Goal: Task Accomplishment & Management: Use online tool/utility

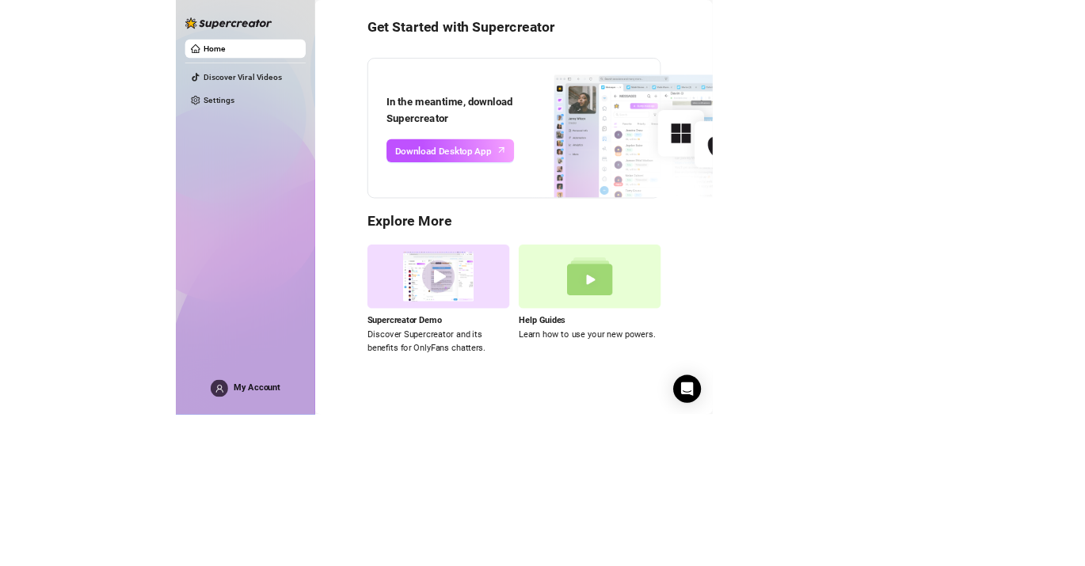
scroll to position [67, 0]
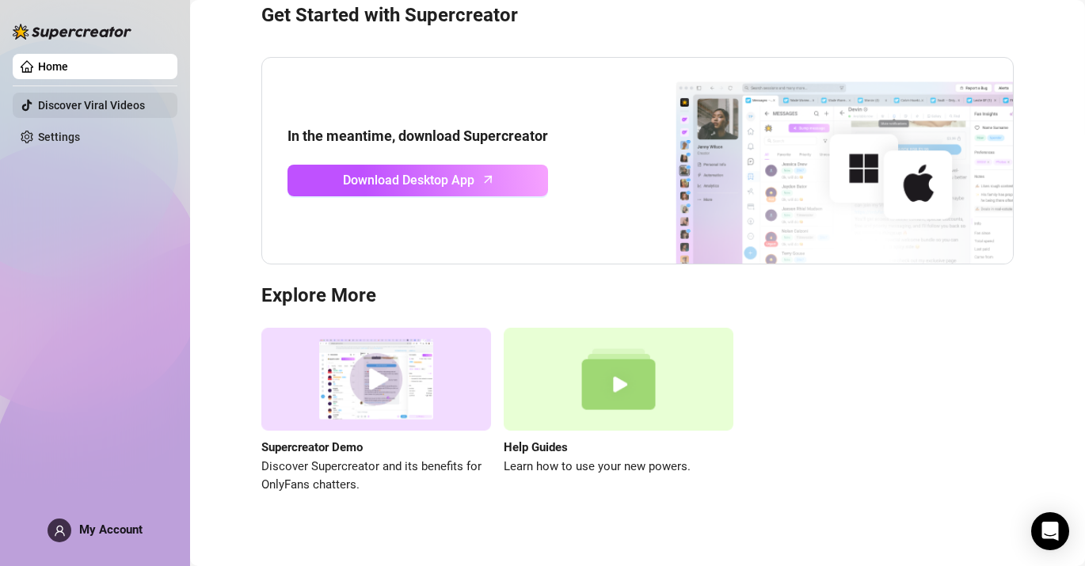
click at [112, 103] on link "Discover Viral Videos" at bounding box center [91, 105] width 107 height 13
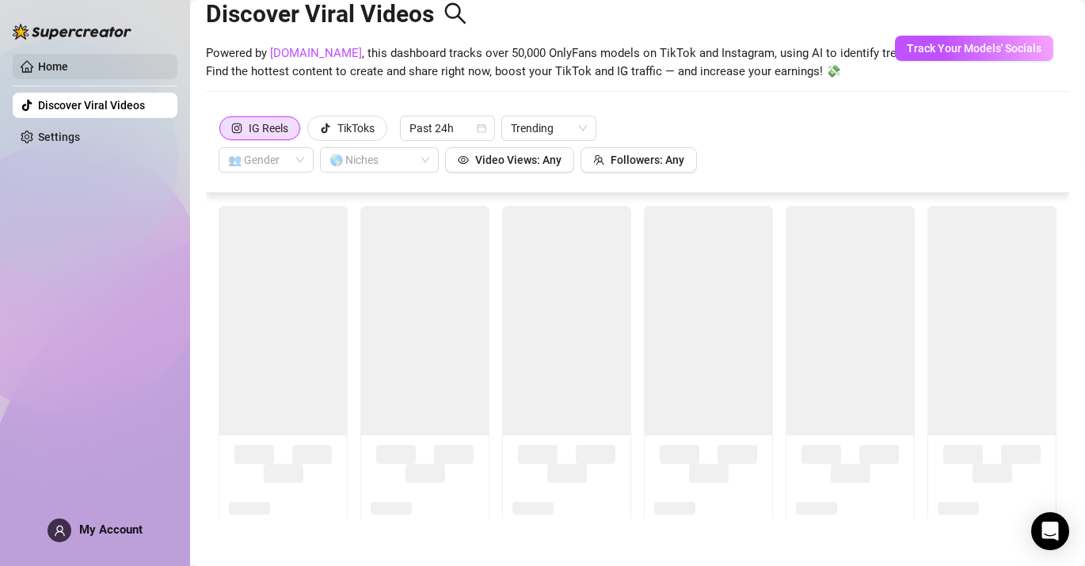
click at [68, 73] on link "Home" at bounding box center [53, 66] width 30 height 13
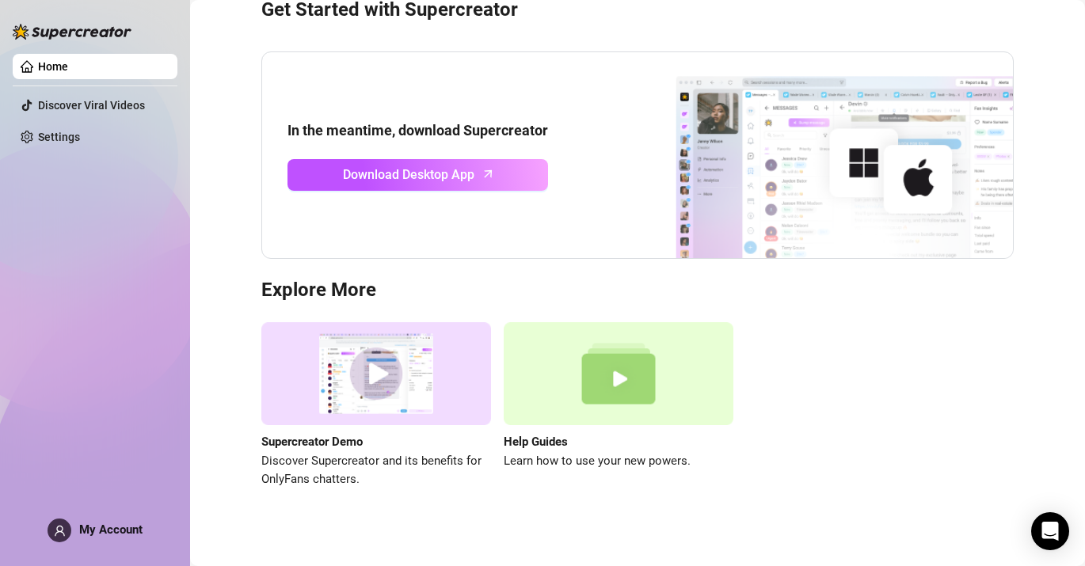
scroll to position [82, 0]
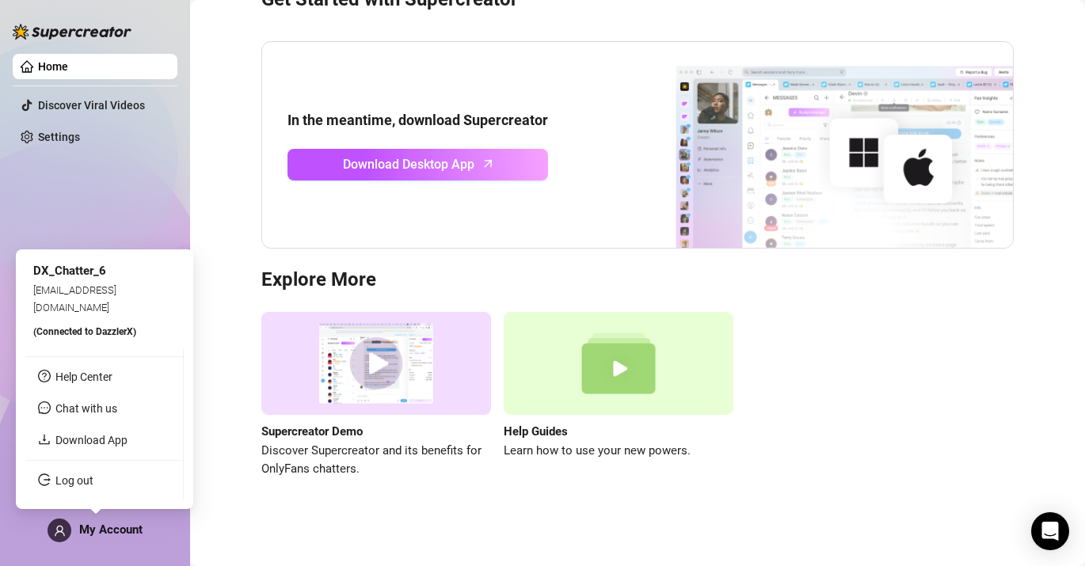
click at [104, 519] on div "My Account" at bounding box center [95, 531] width 95 height 24
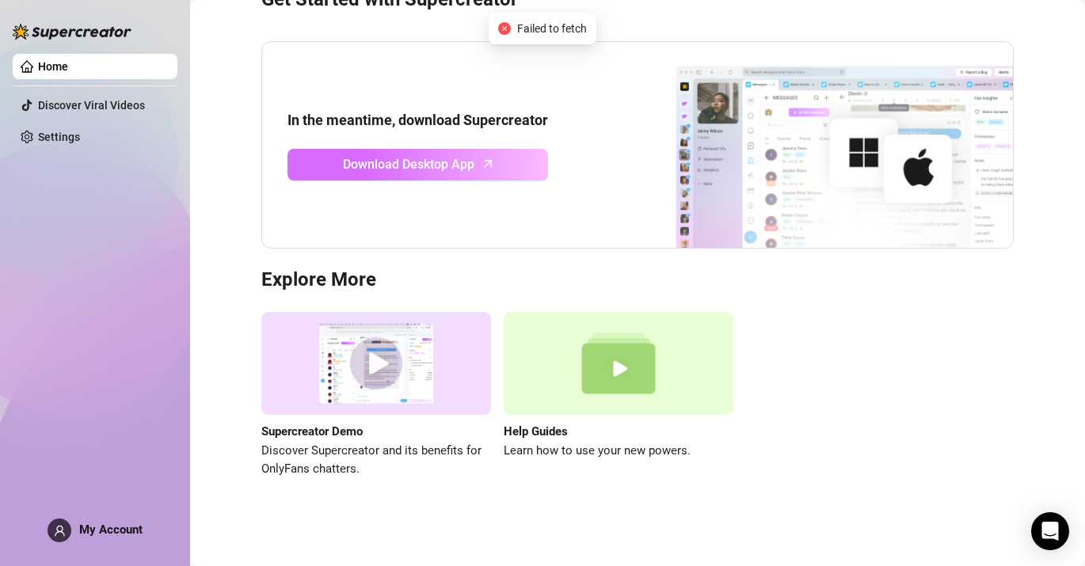
click at [366, 170] on span "Download Desktop App" at bounding box center [408, 164] width 131 height 20
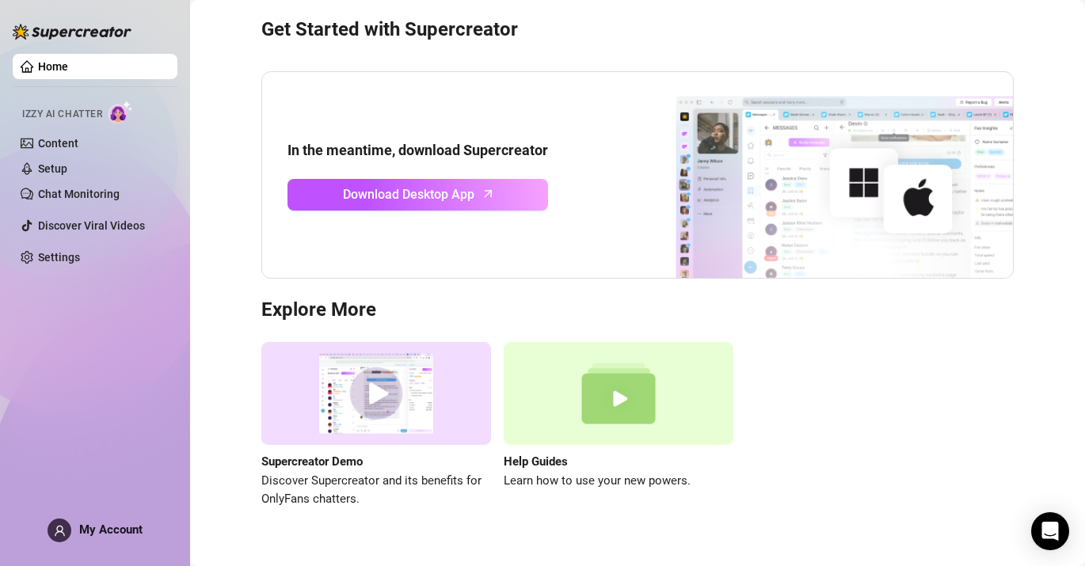
scroll to position [57, 0]
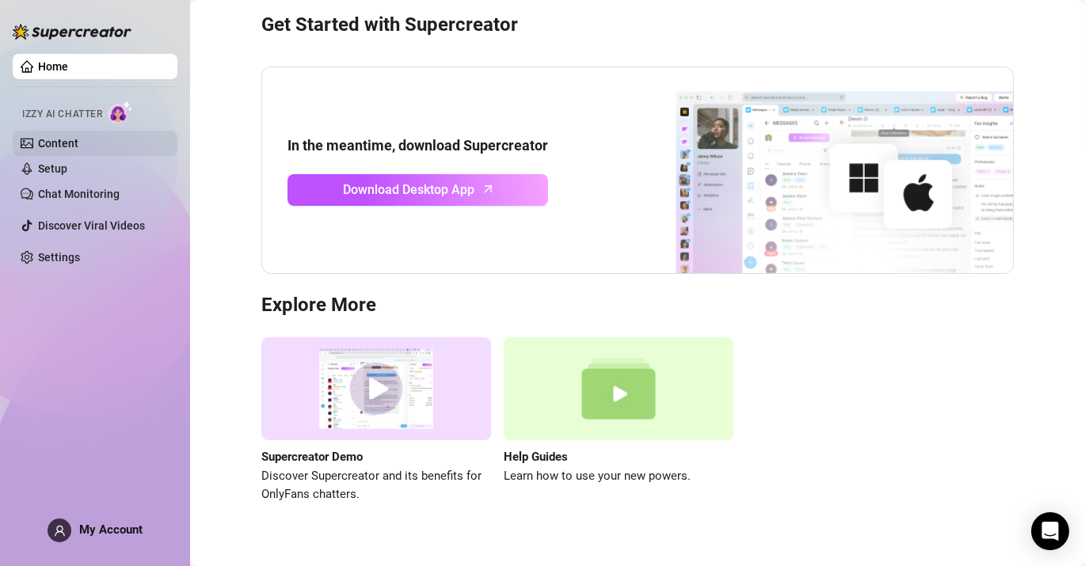
click at [69, 147] on link "Content" at bounding box center [58, 143] width 40 height 13
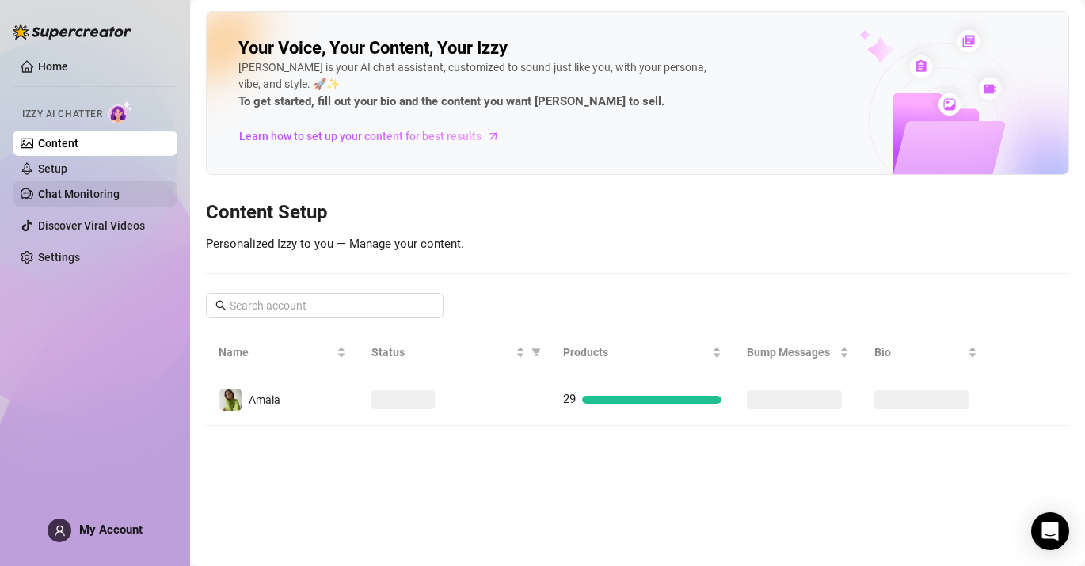
click at [92, 192] on link "Chat Monitoring" at bounding box center [79, 194] width 82 height 13
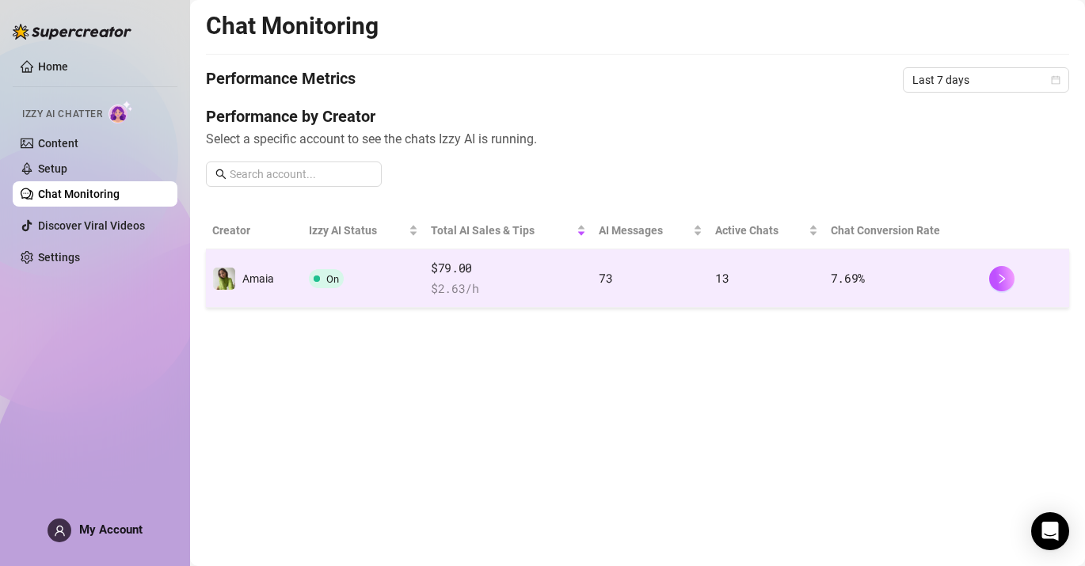
click at [268, 276] on span "Amaia" at bounding box center [258, 278] width 32 height 13
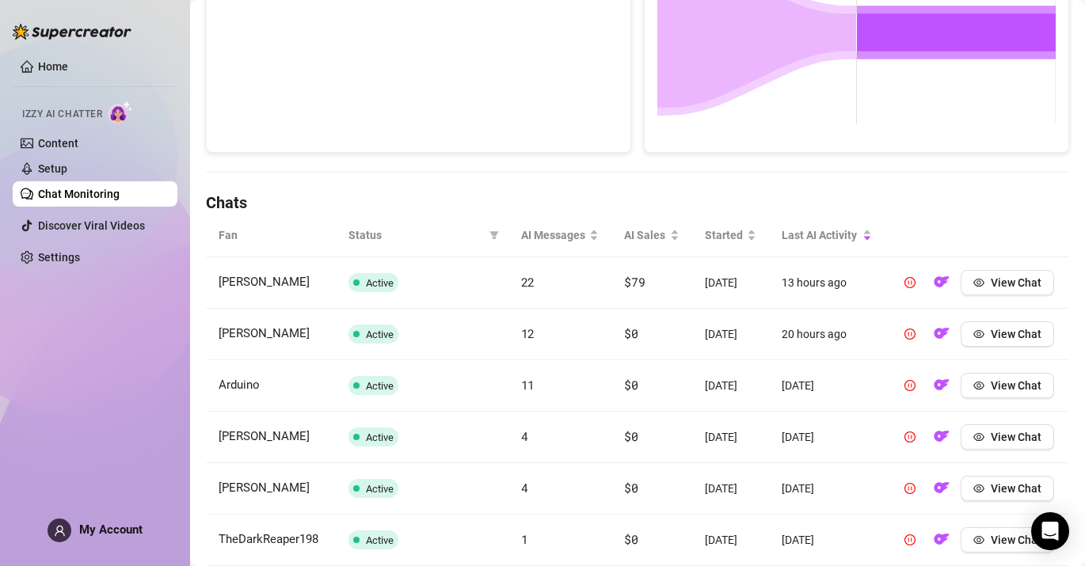
scroll to position [382, 0]
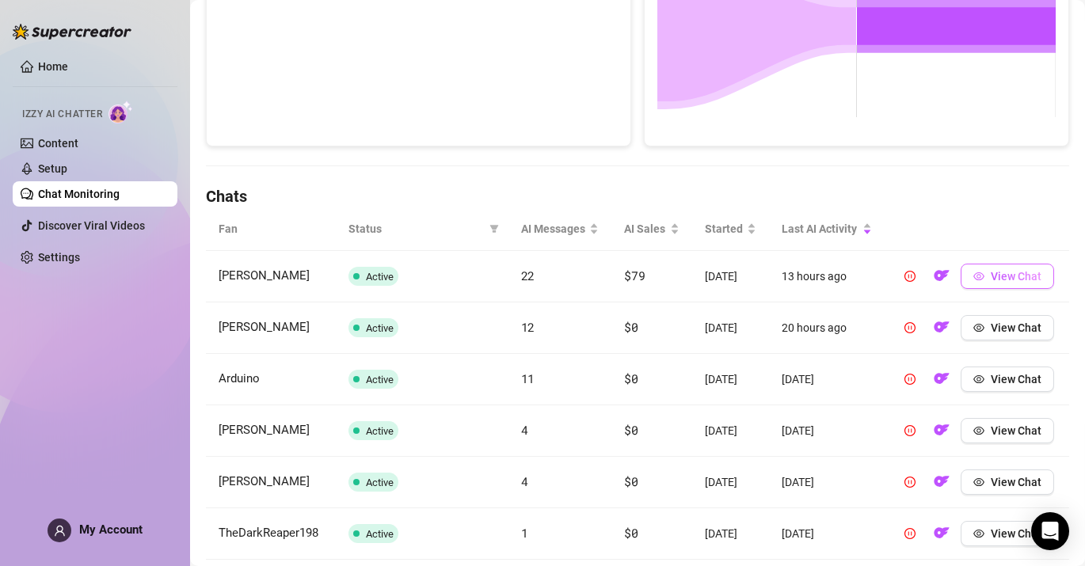
click at [1003, 289] on button "View Chat" at bounding box center [1007, 276] width 93 height 25
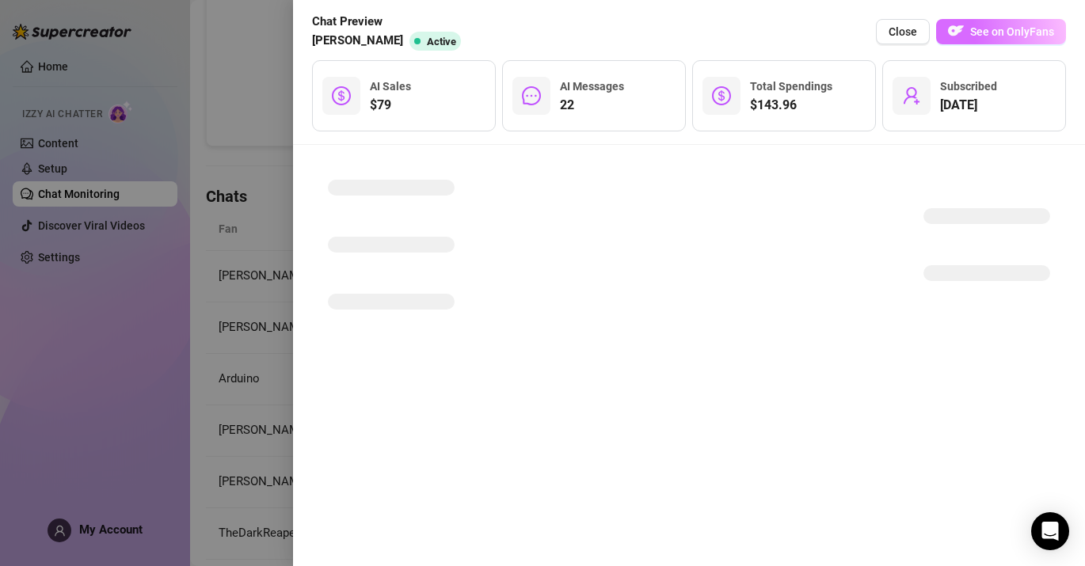
click at [1007, 39] on button "See on OnlyFans" at bounding box center [1001, 31] width 130 height 25
click at [274, 113] on div at bounding box center [542, 283] width 1085 height 566
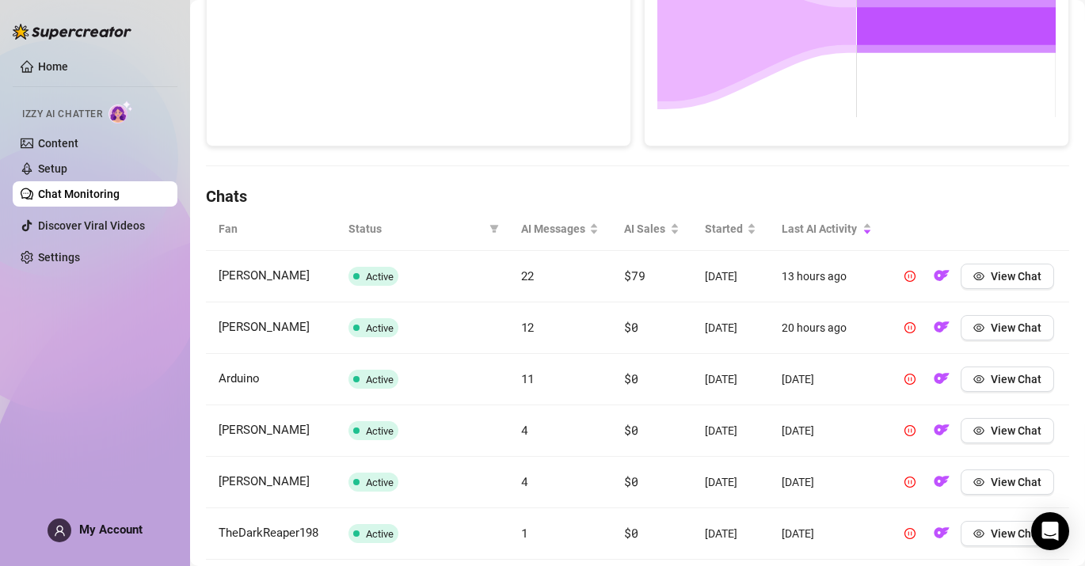
click at [408, 334] on td "Active" at bounding box center [422, 328] width 173 height 51
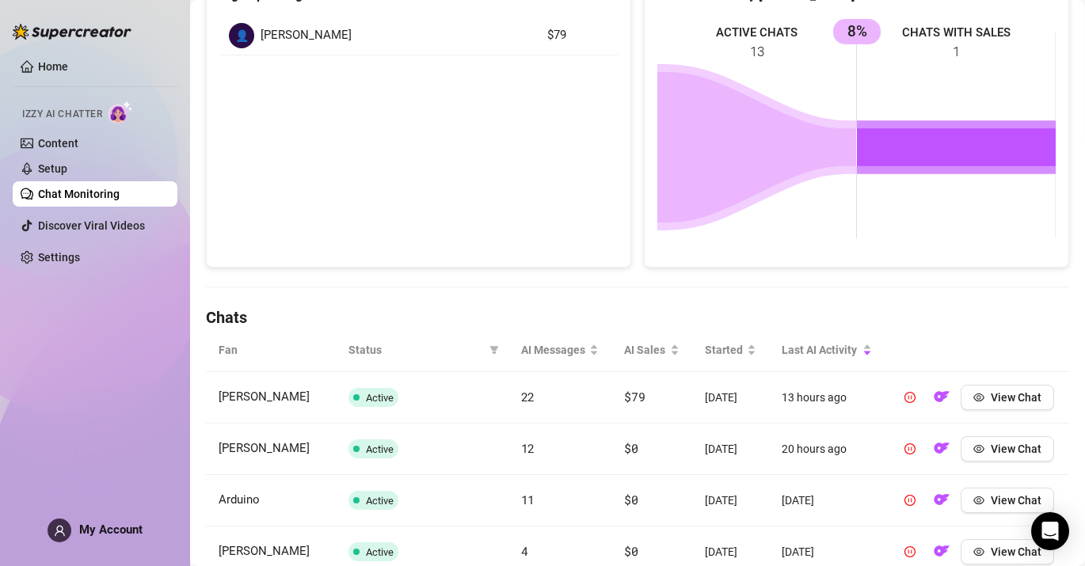
scroll to position [45, 0]
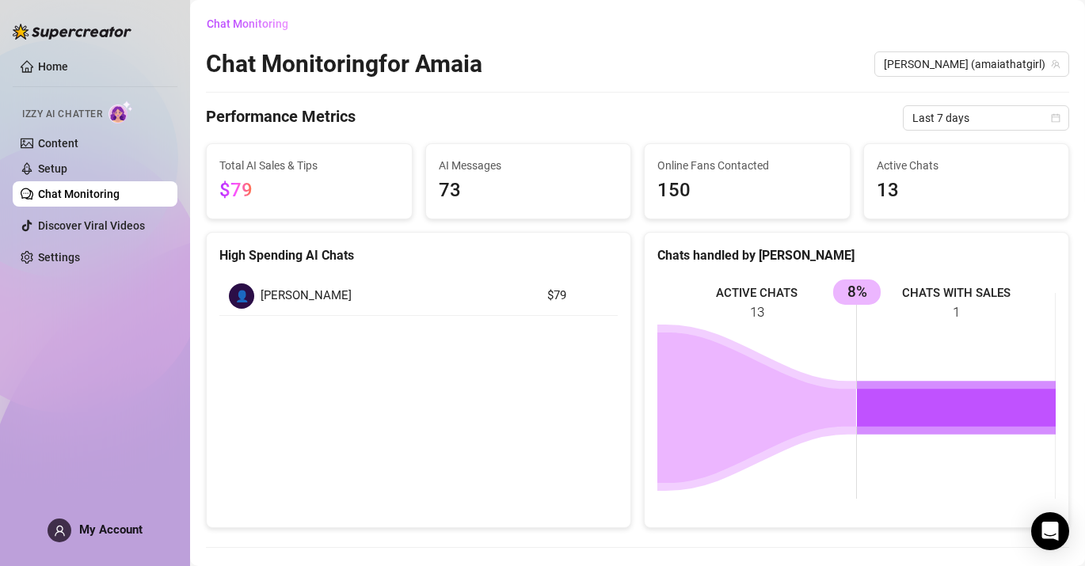
click at [177, 367] on div "Home Izzy AI Chatter Content Setup Chat Monitoring Discover Viral Videos Settin…" at bounding box center [95, 276] width 165 height 552
click at [120, 198] on link "Chat Monitoring" at bounding box center [79, 194] width 82 height 13
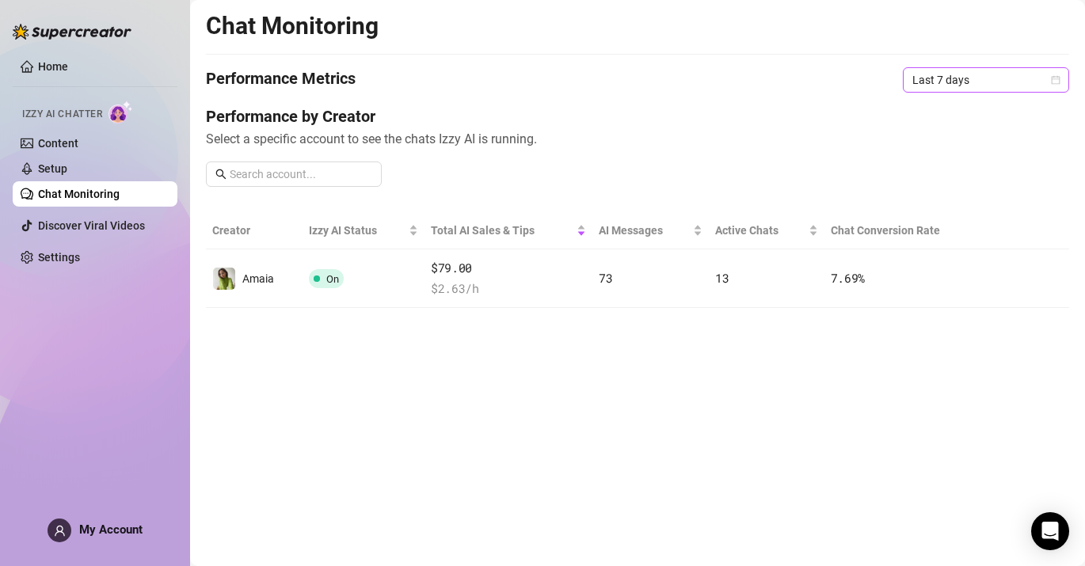
click at [941, 79] on span "Last 7 days" at bounding box center [985, 80] width 147 height 24
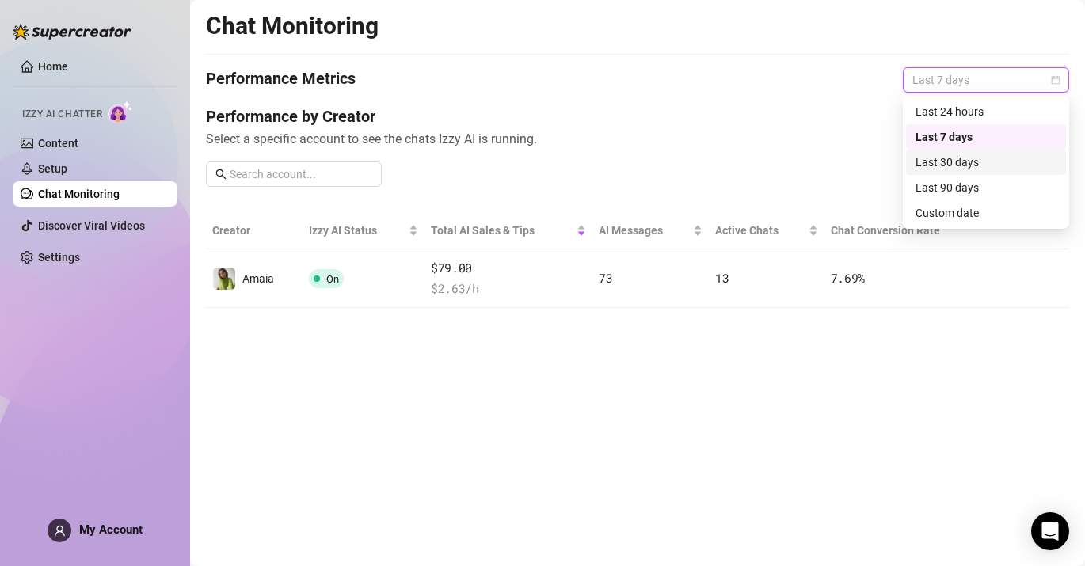
click at [948, 162] on div "Last 30 days" at bounding box center [986, 162] width 141 height 17
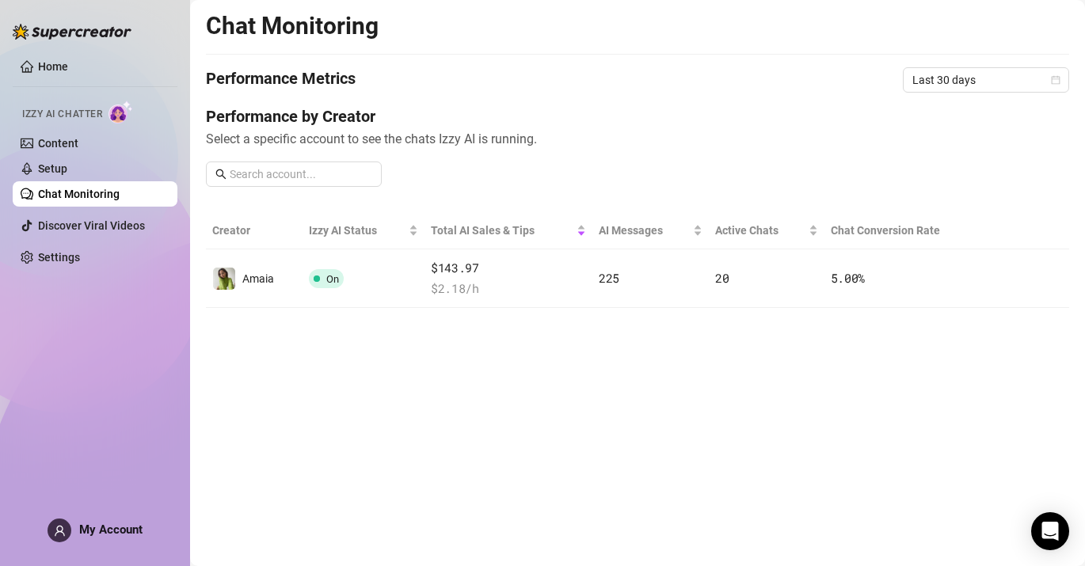
click at [658, 137] on span "Select a specific account to see the chats Izzy AI is running." at bounding box center [637, 139] width 863 height 20
drag, startPoint x: 658, startPoint y: 137, endPoint x: 600, endPoint y: 333, distance: 204.0
click at [600, 333] on main "Chat Monitoring Performance Metrics Last 30 days Performance by Creator Select …" at bounding box center [637, 283] width 895 height 566
drag, startPoint x: 600, startPoint y: 355, endPoint x: 600, endPoint y: 156, distance: 198.8
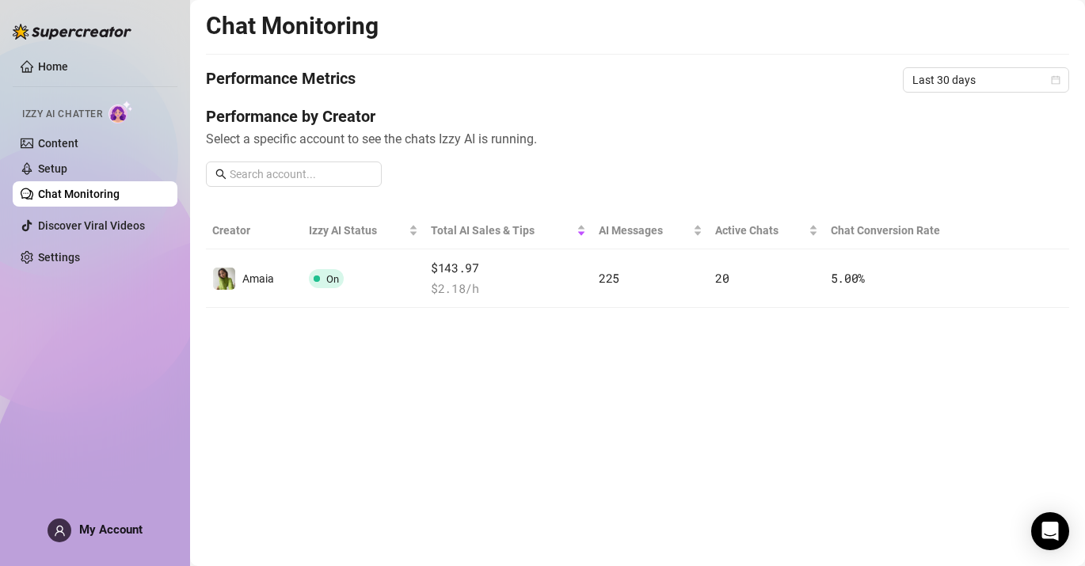
click at [600, 156] on main "Chat Monitoring Performance Metrics Last 30 days Performance by Creator Select …" at bounding box center [637, 283] width 895 height 566
click at [600, 156] on div "Performance by Creator Select a specific account to see the chats Izzy AI is ru…" at bounding box center [637, 152] width 863 height 94
drag, startPoint x: 600, startPoint y: 172, endPoint x: 578, endPoint y: 310, distance: 140.4
click at [578, 310] on main "Chat Monitoring Performance Metrics Last 30 days Performance by Creator Select …" at bounding box center [637, 283] width 895 height 566
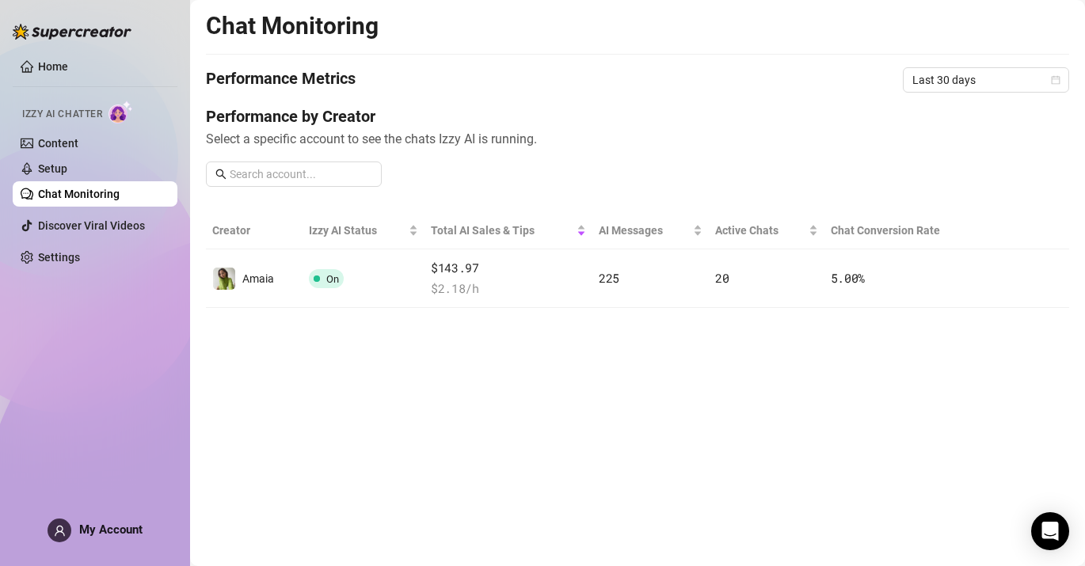
drag, startPoint x: 578, startPoint y: 327, endPoint x: 578, endPoint y: 179, distance: 148.1
click at [578, 179] on main "Chat Monitoring Performance Metrics Last 30 days Performance by Creator Select …" at bounding box center [637, 283] width 895 height 566
click at [578, 179] on div "Performance by Creator Select a specific account to see the chats Izzy AI is ru…" at bounding box center [637, 152] width 863 height 94
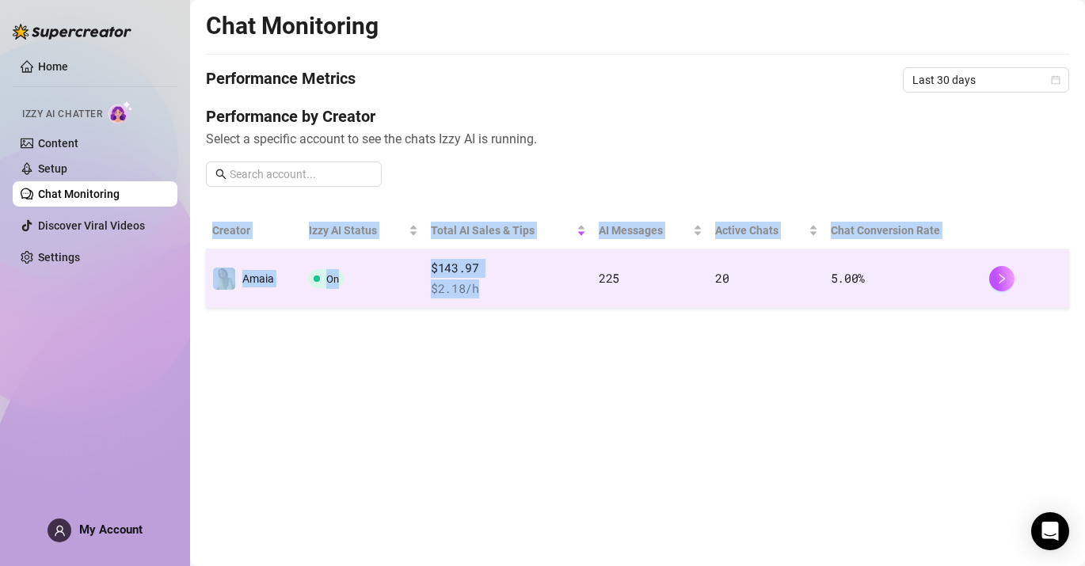
drag, startPoint x: 589, startPoint y: 177, endPoint x: 579, endPoint y: 299, distance: 123.2
click at [579, 299] on div "Chat Monitoring Performance Metrics Last 30 days Performance by Creator Select …" at bounding box center [637, 159] width 863 height 297
click at [579, 299] on td "$143.97 $ 2.18 /h" at bounding box center [508, 278] width 168 height 59
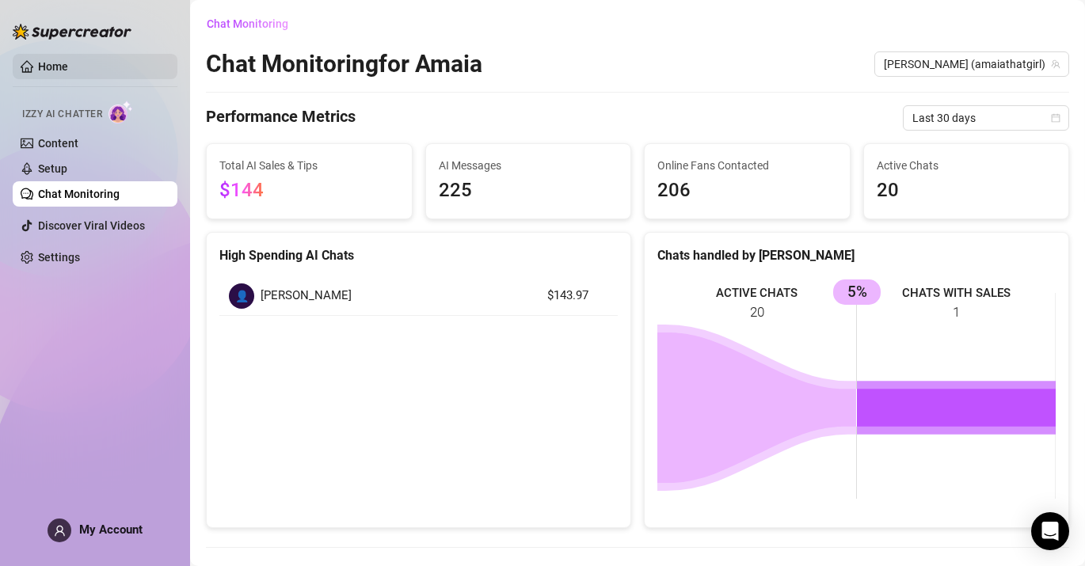
click at [63, 73] on link "Home" at bounding box center [53, 66] width 30 height 13
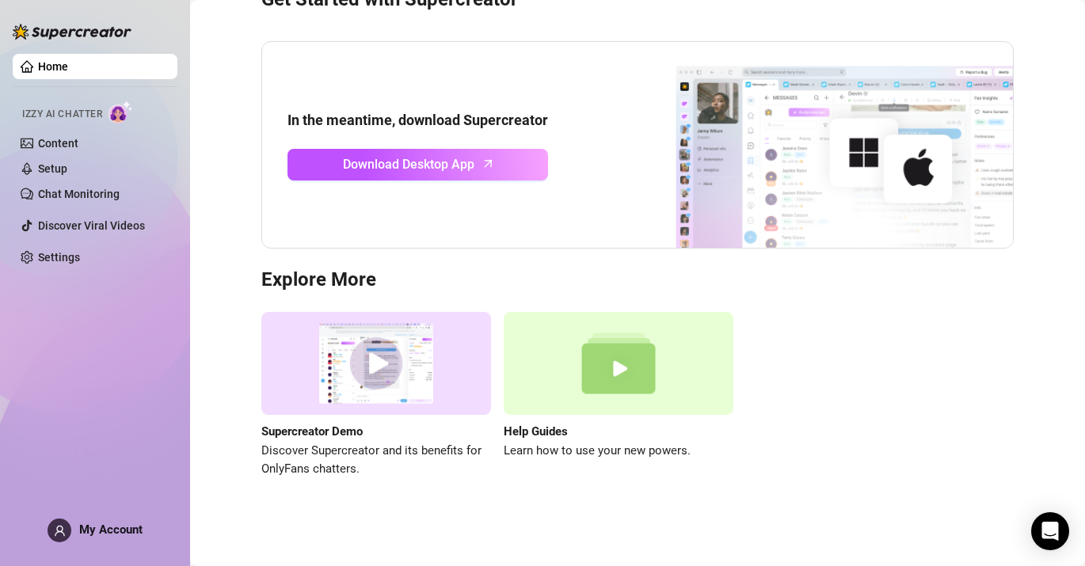
scroll to position [82, 0]
click at [120, 195] on link "Chat Monitoring" at bounding box center [79, 194] width 82 height 13
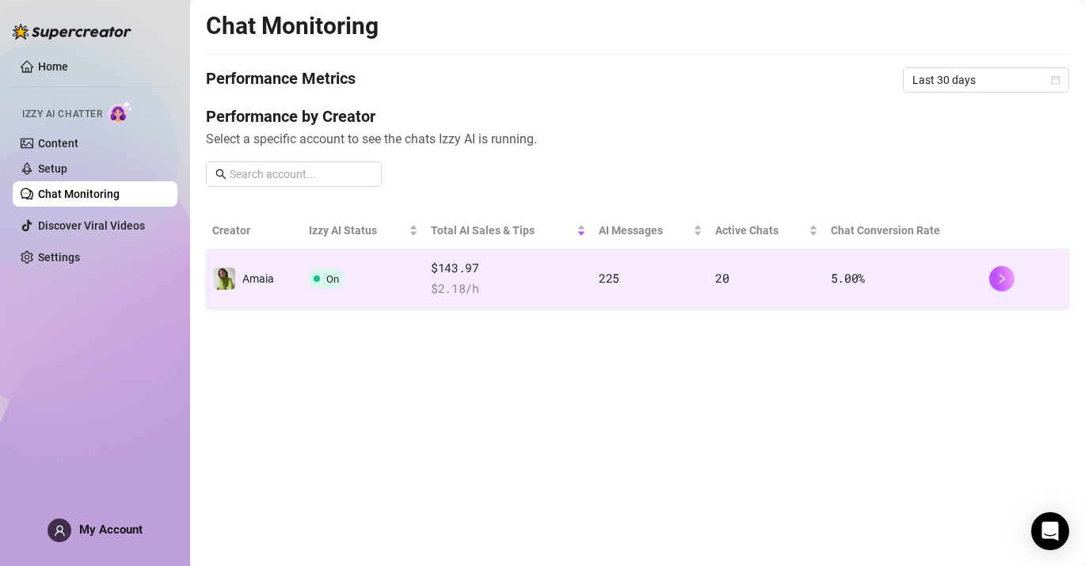
click at [438, 284] on span "$ 2.18 /h" at bounding box center [508, 289] width 155 height 19
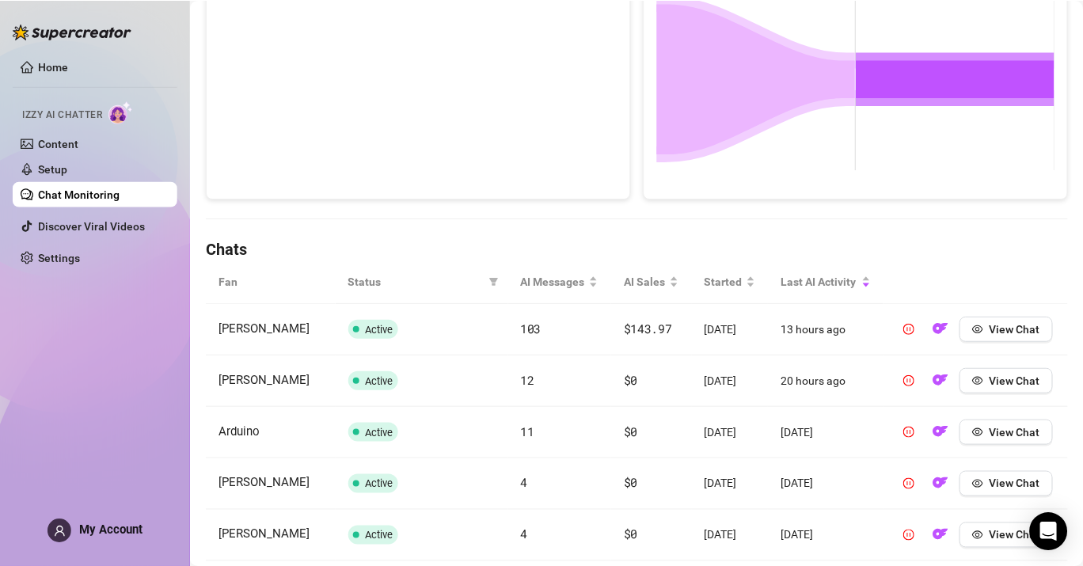
scroll to position [442, 0]
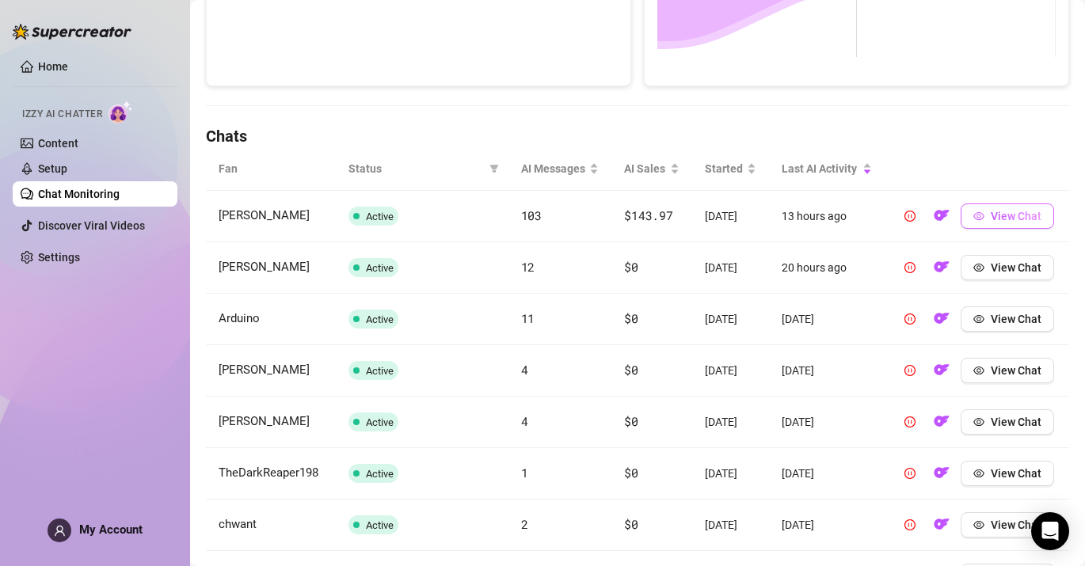
click at [1033, 223] on span "View Chat" at bounding box center [1016, 216] width 51 height 13
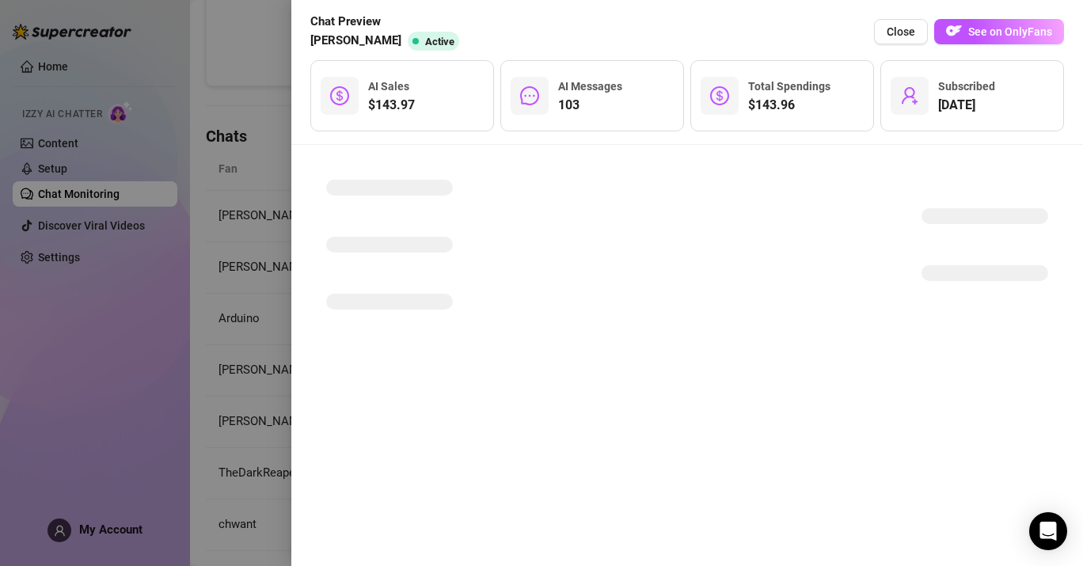
click at [265, 352] on div at bounding box center [541, 283] width 1083 height 566
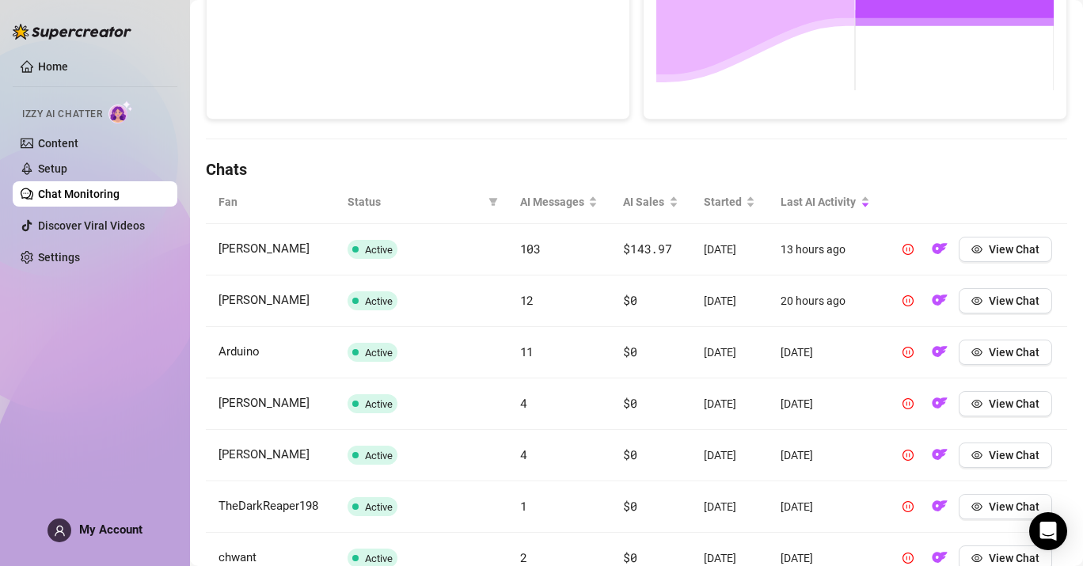
scroll to position [408, 0]
drag, startPoint x: 542, startPoint y: 264, endPoint x: 545, endPoint y: 345, distance: 80.8
click at [545, 345] on tbody "[PERSON_NAME] Active 103 $143.97 [DATE] 13 hours ago View Chat [PERSON_NAME] Ac…" at bounding box center [637, 482] width 862 height 515
click at [545, 328] on td "12" at bounding box center [560, 301] width 104 height 51
drag, startPoint x: 550, startPoint y: 353, endPoint x: 532, endPoint y: 286, distance: 69.5
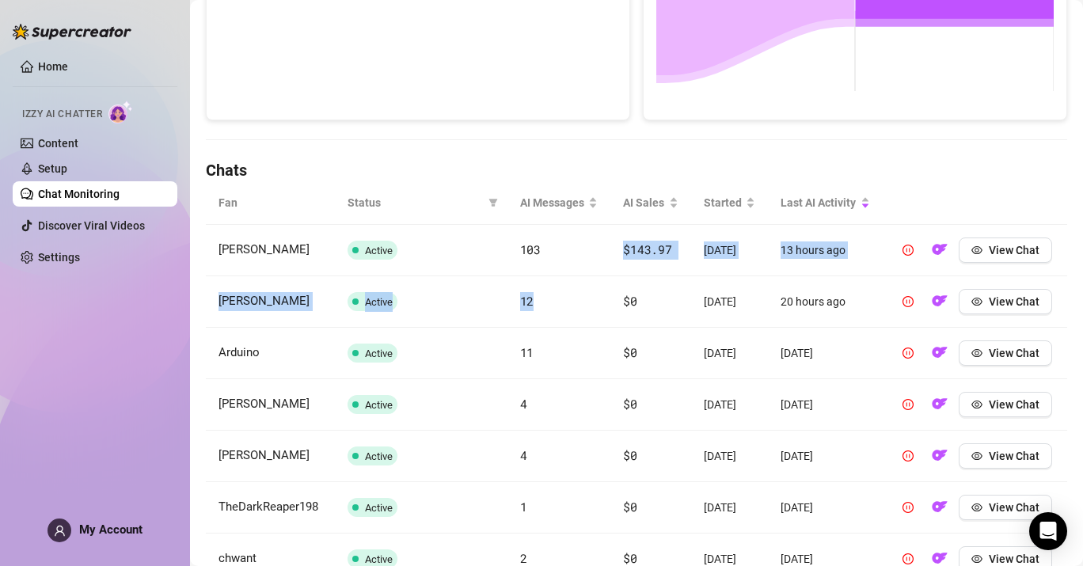
click at [532, 286] on tbody "[PERSON_NAME] Active 103 $143.97 [DATE] 13 hours ago View Chat [PERSON_NAME] Ac…" at bounding box center [637, 482] width 862 height 515
click at [532, 276] on td "103" at bounding box center [560, 250] width 104 height 51
drag, startPoint x: 506, startPoint y: 274, endPoint x: 644, endPoint y: 364, distance: 164.7
click at [644, 364] on tbody "[PERSON_NAME] Active 103 $143.97 [DATE] 13 hours ago View Chat [PERSON_NAME] Ac…" at bounding box center [637, 482] width 862 height 515
click at [644, 364] on td "$0" at bounding box center [651, 353] width 80 height 51
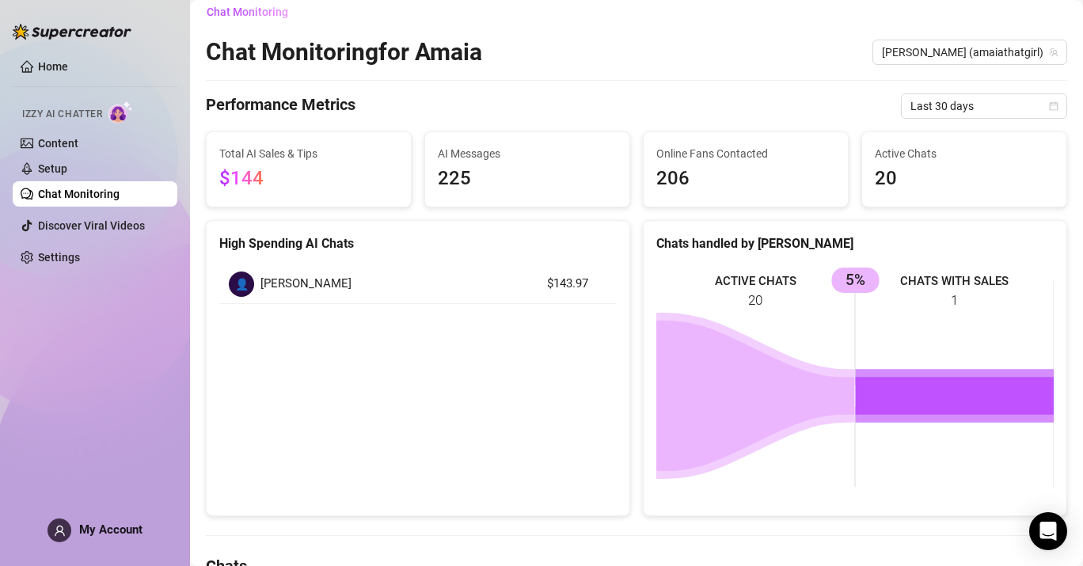
scroll to position [11, 0]
drag, startPoint x: 848, startPoint y: 280, endPoint x: 868, endPoint y: 289, distance: 22.0
click at [868, 289] on rect at bounding box center [856, 385] width 398 height 238
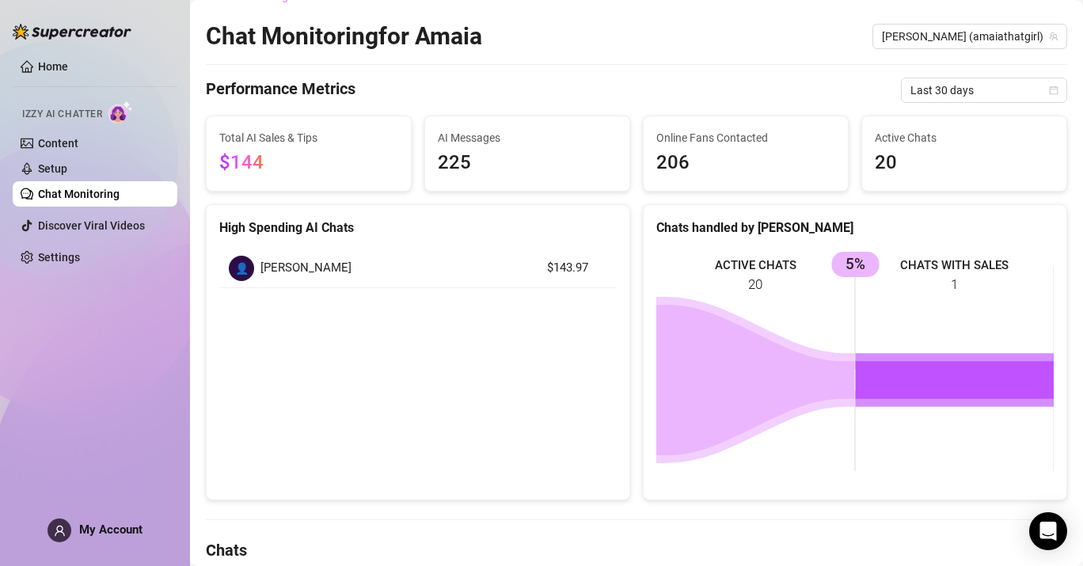
scroll to position [0, 0]
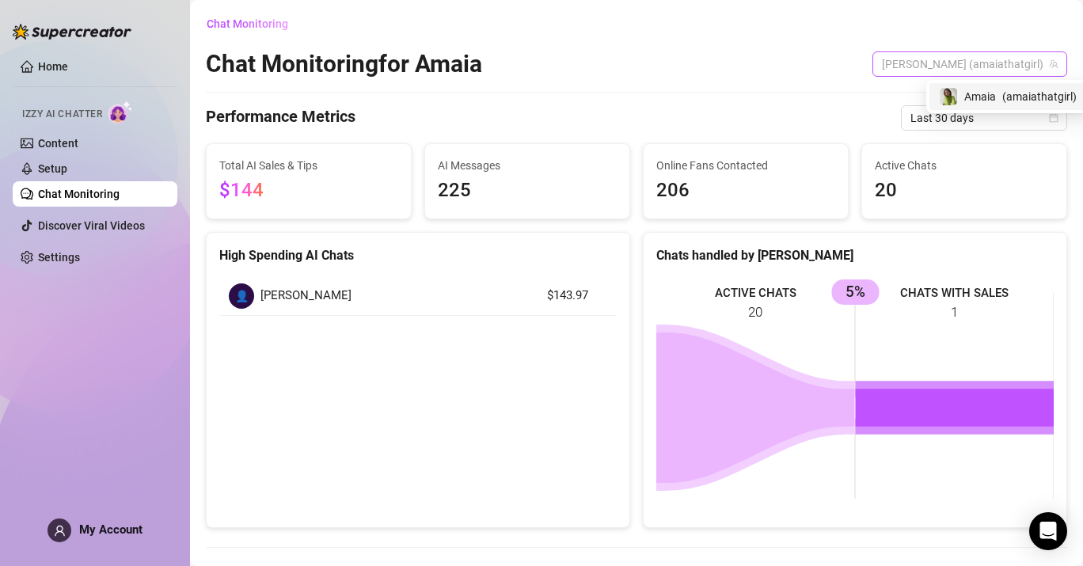
click at [979, 66] on span "[PERSON_NAME] (amaiathatgirl)" at bounding box center [970, 64] width 176 height 24
click at [979, 65] on span "[PERSON_NAME] (amaiathatgirl)" at bounding box center [970, 64] width 176 height 24
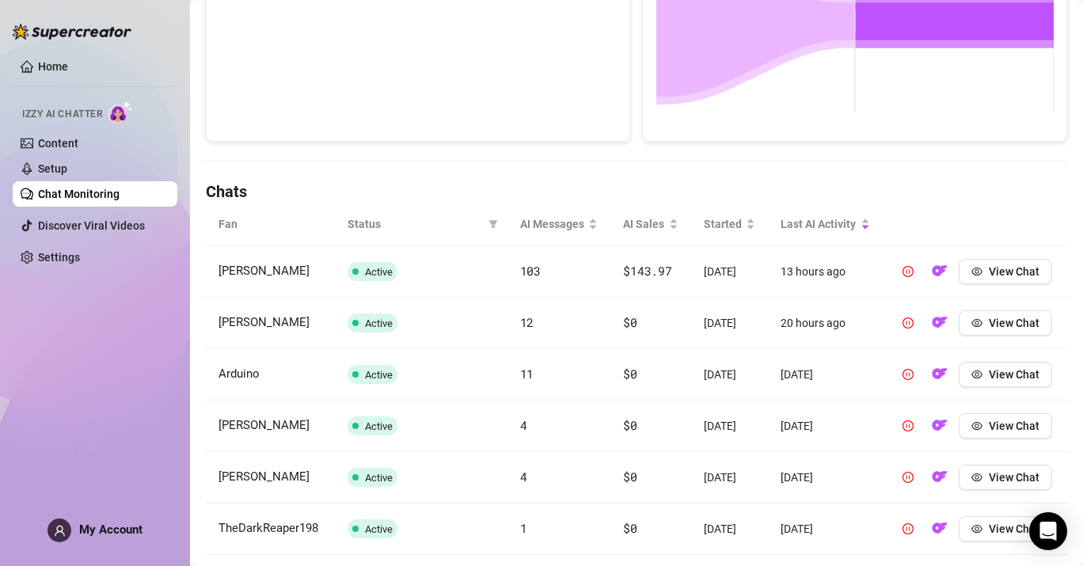
scroll to position [386, 0]
click at [1030, 279] on span "View Chat" at bounding box center [1014, 272] width 51 height 13
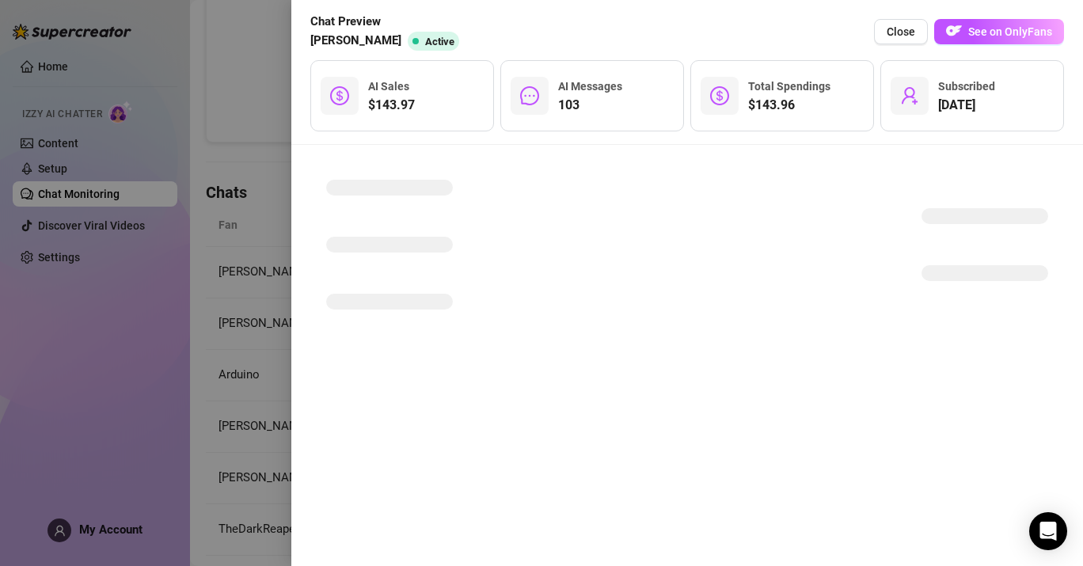
click at [425, 41] on span "Active" at bounding box center [439, 42] width 29 height 12
drag, startPoint x: 359, startPoint y: 41, endPoint x: 394, endPoint y: 41, distance: 35.6
click at [394, 41] on div "[PERSON_NAME] Active" at bounding box center [387, 41] width 155 height 19
click at [394, 42] on div "[PERSON_NAME] Active" at bounding box center [387, 41] width 155 height 19
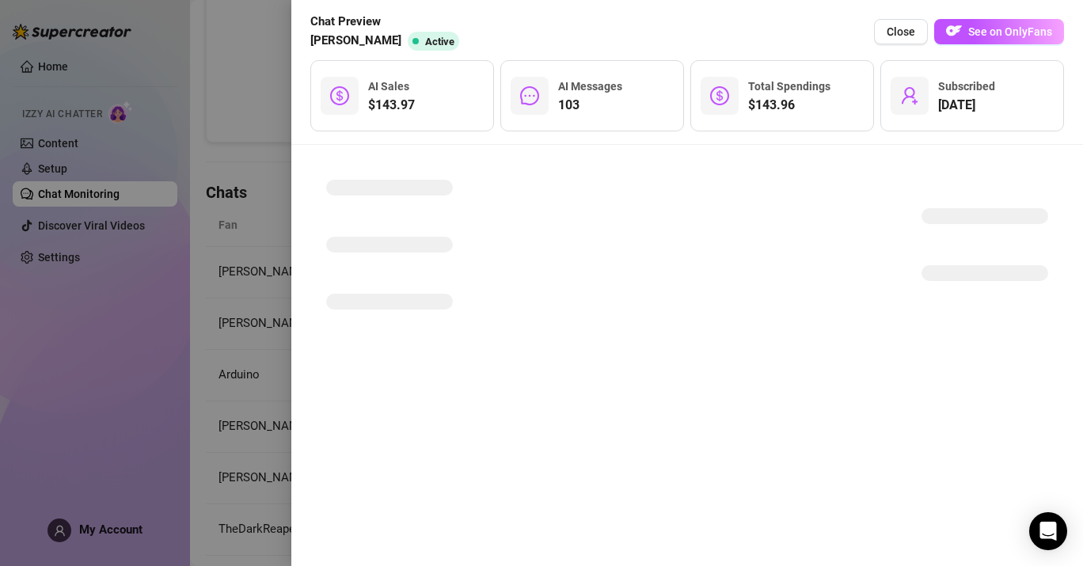
click at [394, 42] on div "[PERSON_NAME] Active" at bounding box center [387, 41] width 155 height 19
click at [394, 41] on div "[PERSON_NAME] Active" at bounding box center [387, 41] width 155 height 19
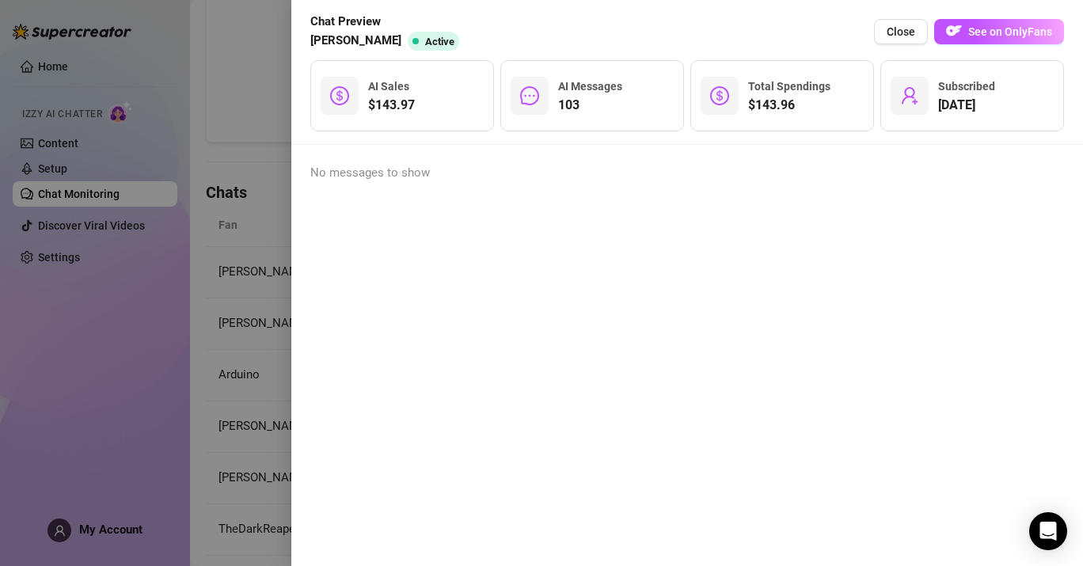
click at [292, 215] on div "No messages to show" at bounding box center [687, 355] width 792 height 421
click at [280, 223] on div at bounding box center [541, 283] width 1083 height 566
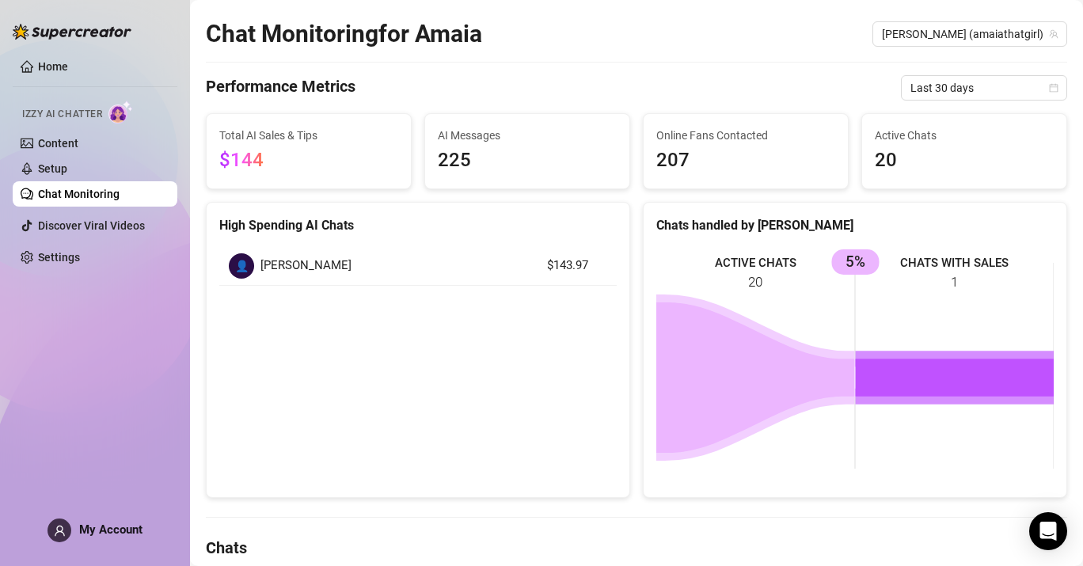
scroll to position [0, 0]
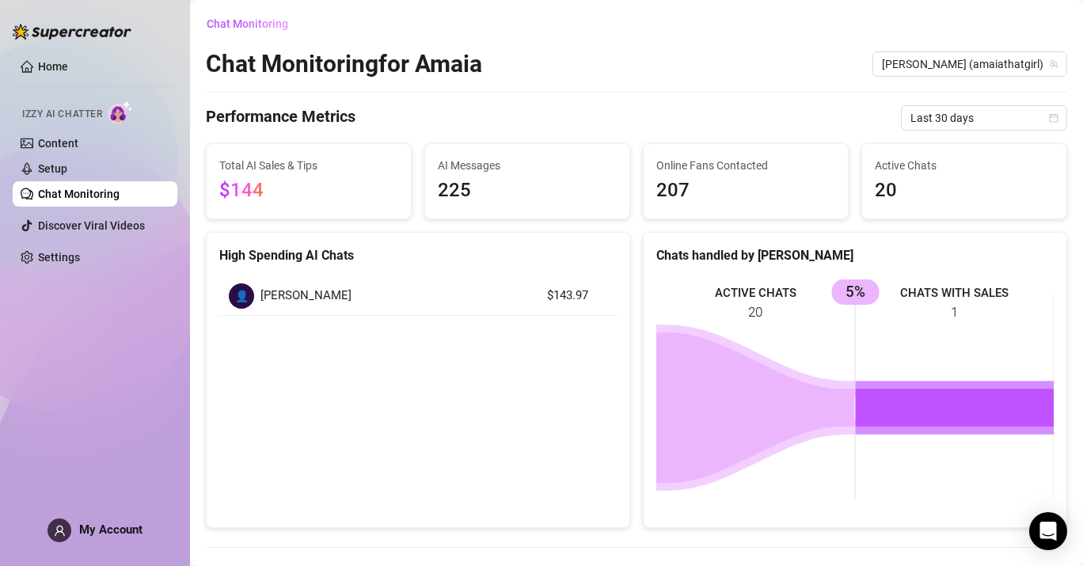
click at [863, 238] on div "Chats handled by [PERSON_NAME]" at bounding box center [855, 249] width 423 height 32
click at [68, 68] on link "Home" at bounding box center [53, 66] width 30 height 13
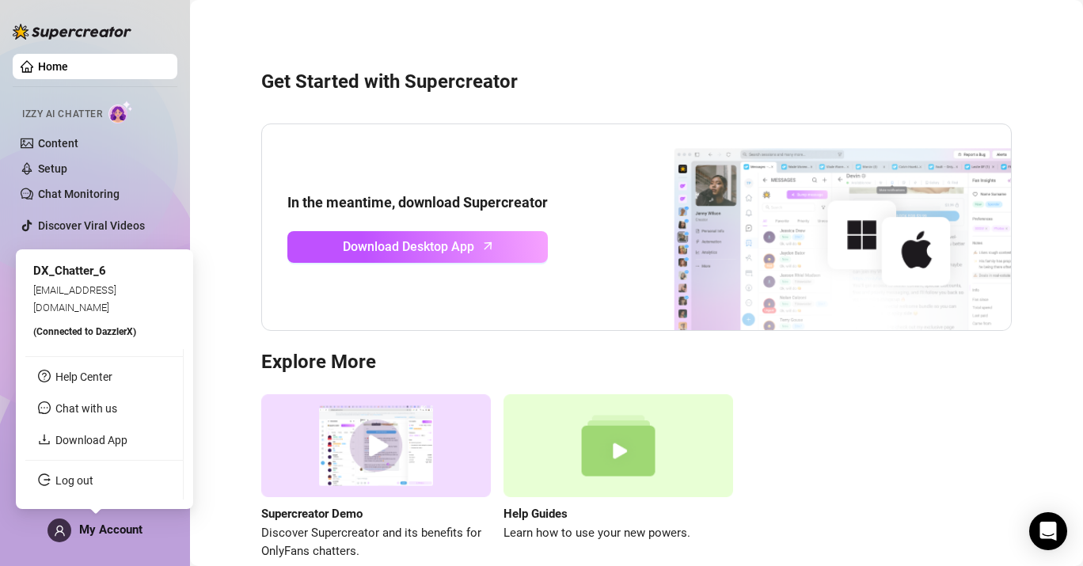
click at [125, 520] on div "My Account" at bounding box center [95, 531] width 95 height 24
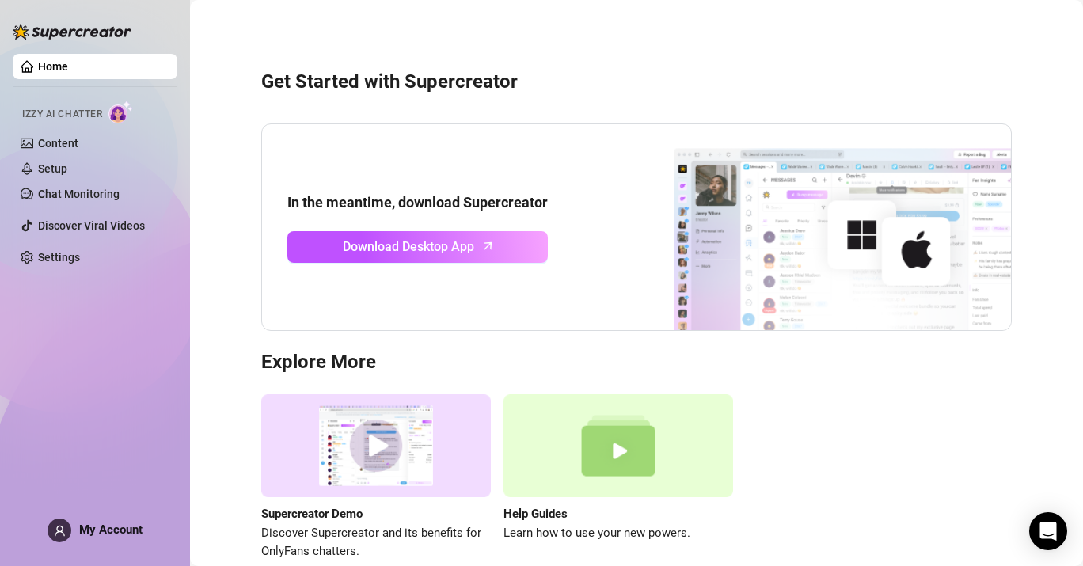
click at [101, 525] on span "My Account" at bounding box center [110, 530] width 63 height 14
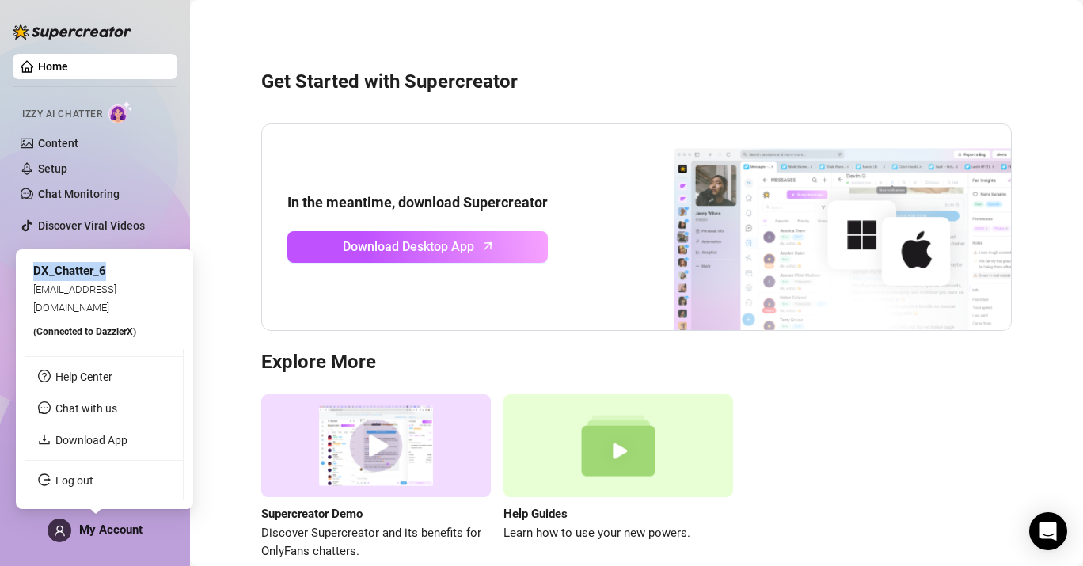
drag, startPoint x: 106, startPoint y: 291, endPoint x: 32, endPoint y: 288, distance: 74.5
click at [32, 288] on div "DX_Chatter_6 [EMAIL_ADDRESS][DOMAIN_NAME] (Connected to DazzlerX )" at bounding box center [104, 301] width 158 height 84
copy span "DX_Chatter_6"
